Goal: Task Accomplishment & Management: Use online tool/utility

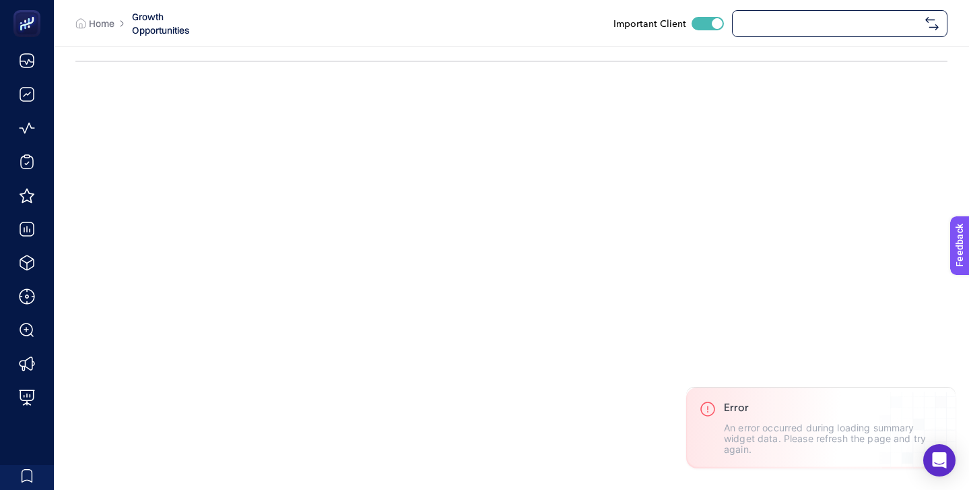
checkbox input "true"
click at [772, 23] on span "[URL][DOMAIN_NAME]" at bounding box center [830, 23] width 179 height 11
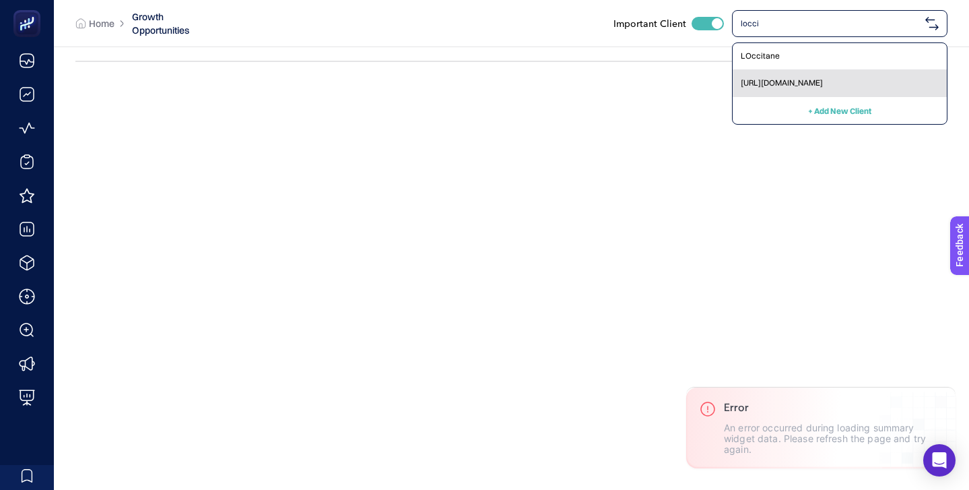
type input "locci"
click at [788, 79] on span "[URL][DOMAIN_NAME]" at bounding box center [782, 82] width 82 height 11
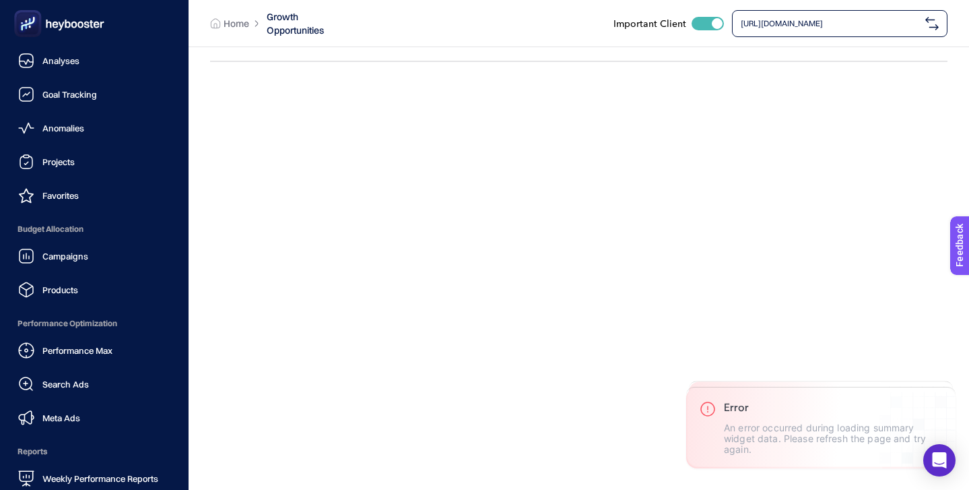
scroll to position [131, 0]
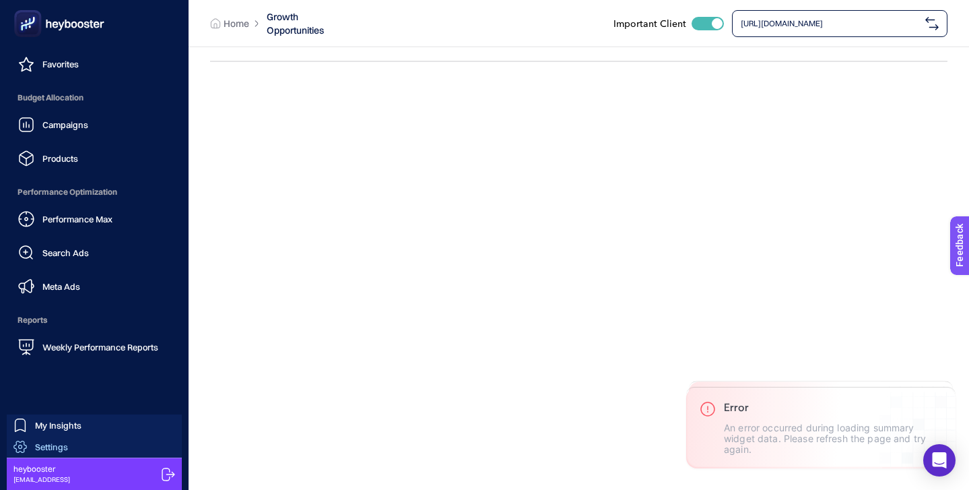
click at [105, 446] on link "Settings" at bounding box center [94, 447] width 175 height 22
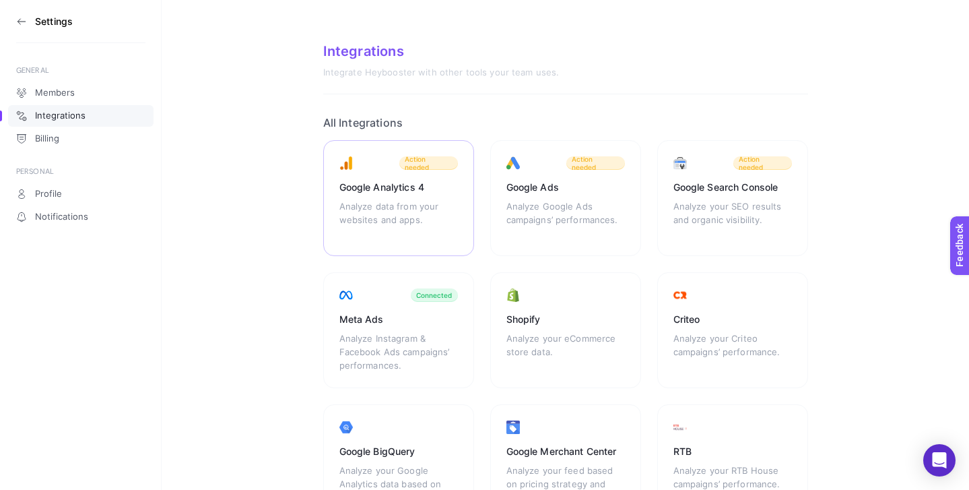
click at [490, 194] on div "Google Analytics 4 Analyze data from your websites and apps. Action needed" at bounding box center [565, 198] width 151 height 116
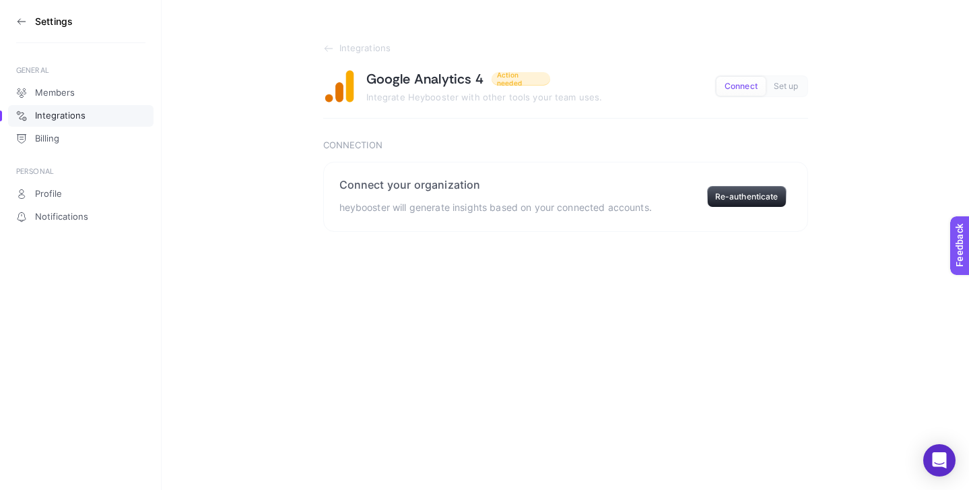
click at [318, 43] on section "Integrations Google Analytics 4 Action needed Integrate Heybooster with other t…" at bounding box center [565, 116] width 807 height 232
click at [323, 49] on icon at bounding box center [328, 48] width 11 height 11
